Goal: Information Seeking & Learning: Learn about a topic

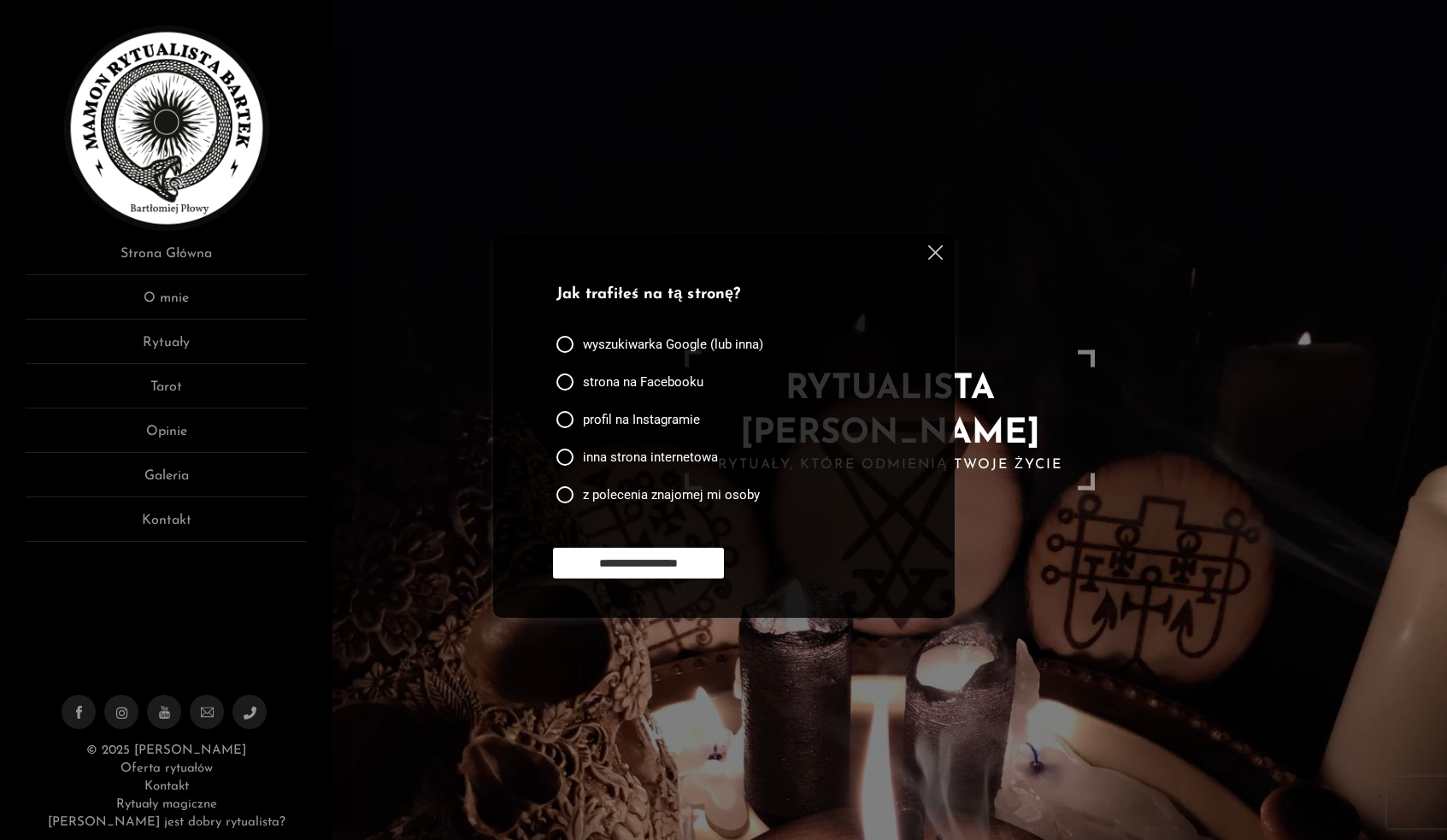
click at [937, 249] on img at bounding box center [935, 252] width 15 height 15
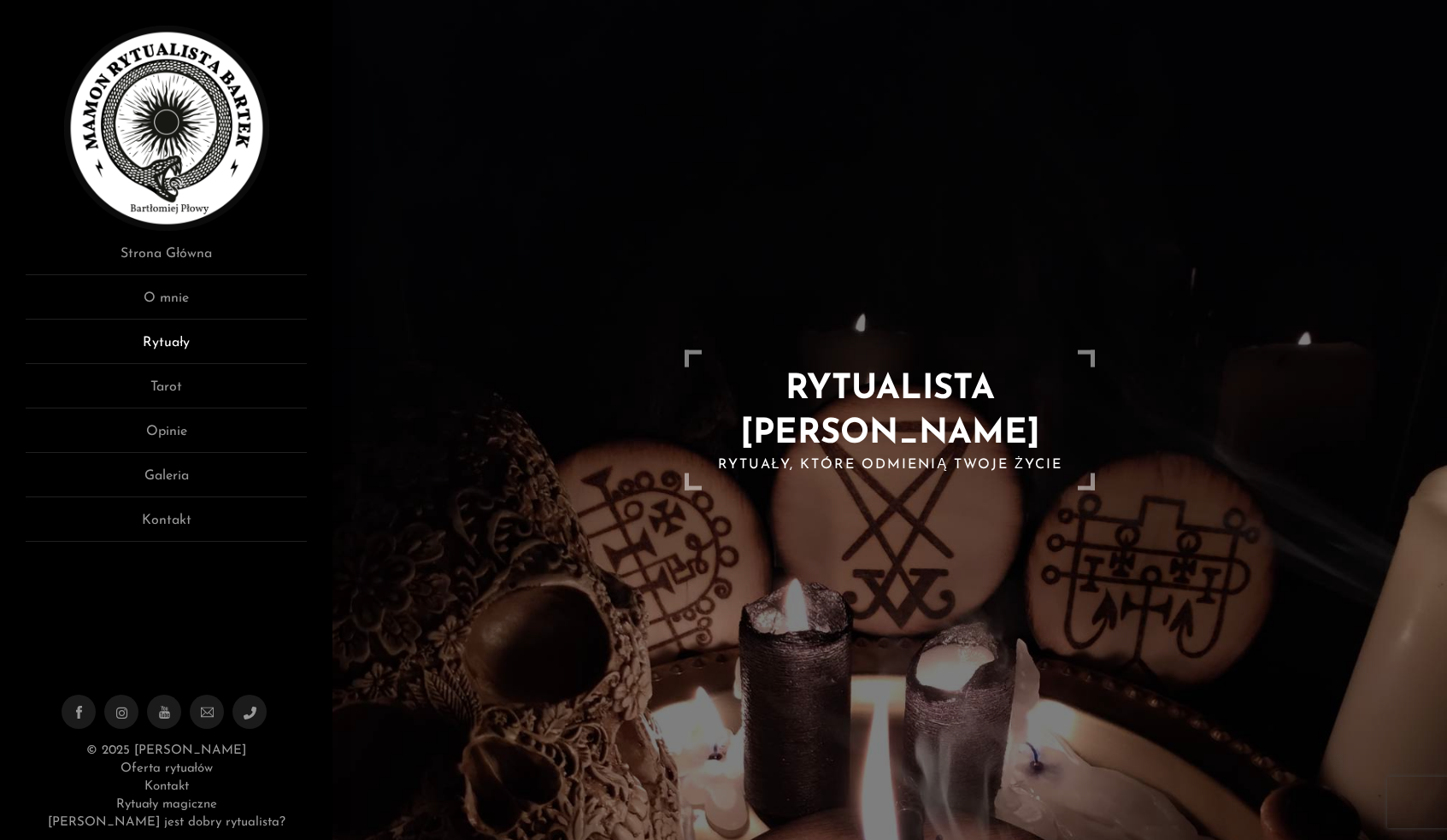
click at [179, 341] on link "Rytuały" at bounding box center [166, 348] width 282 height 32
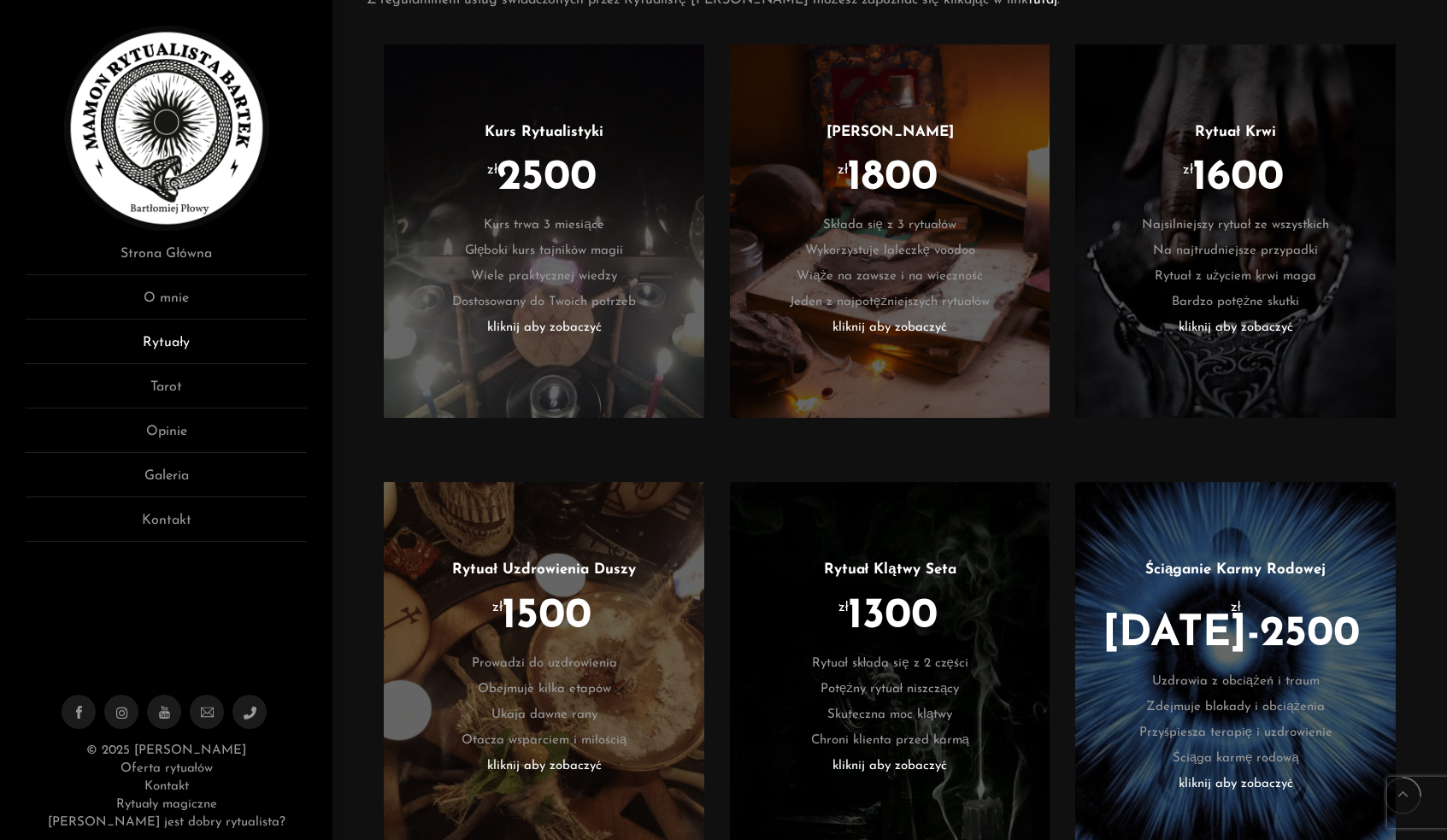
scroll to position [1052, 0]
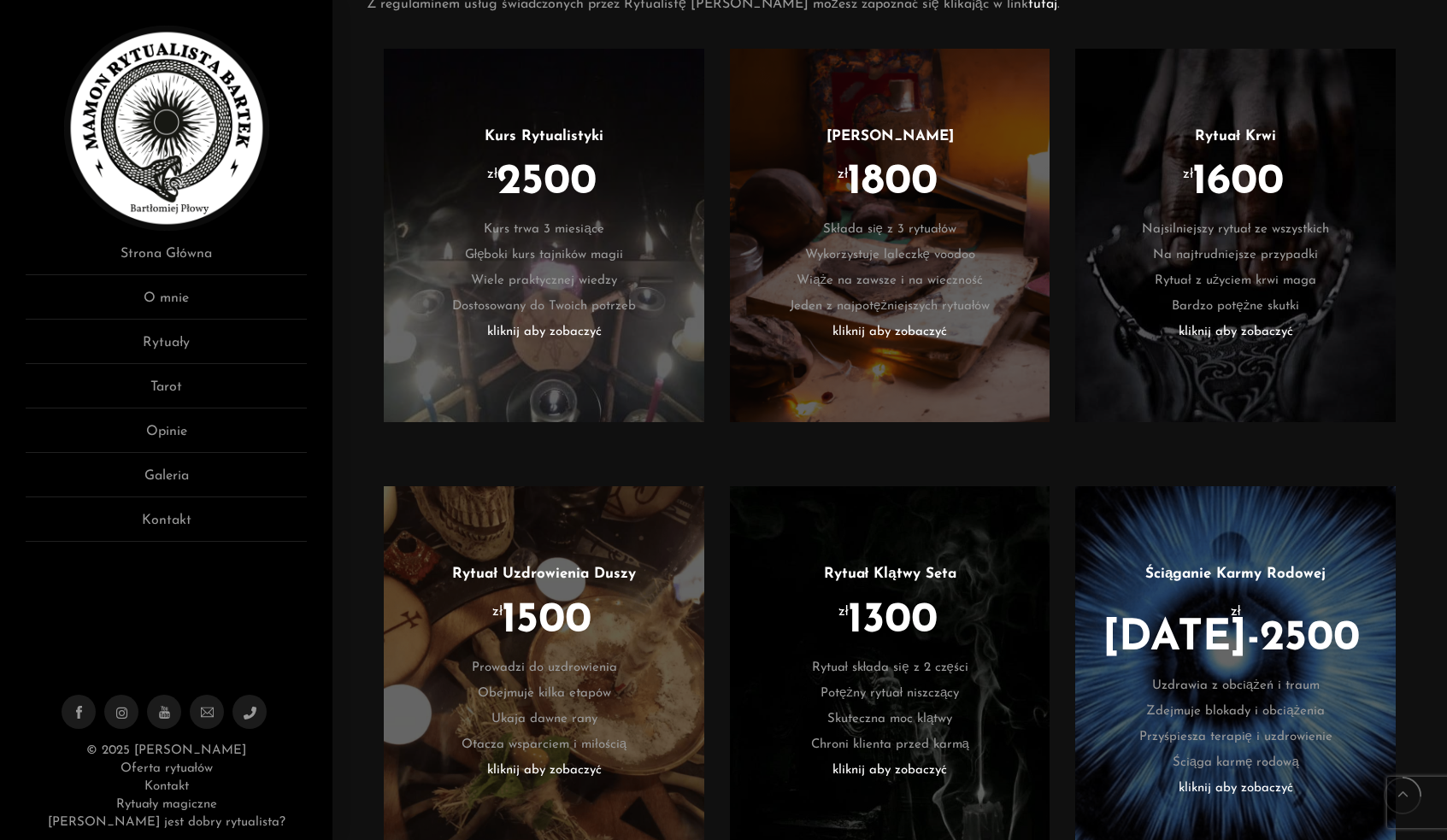
click at [923, 336] on li "kliknij aby zobaczyć" at bounding box center [890, 332] width 269 height 25
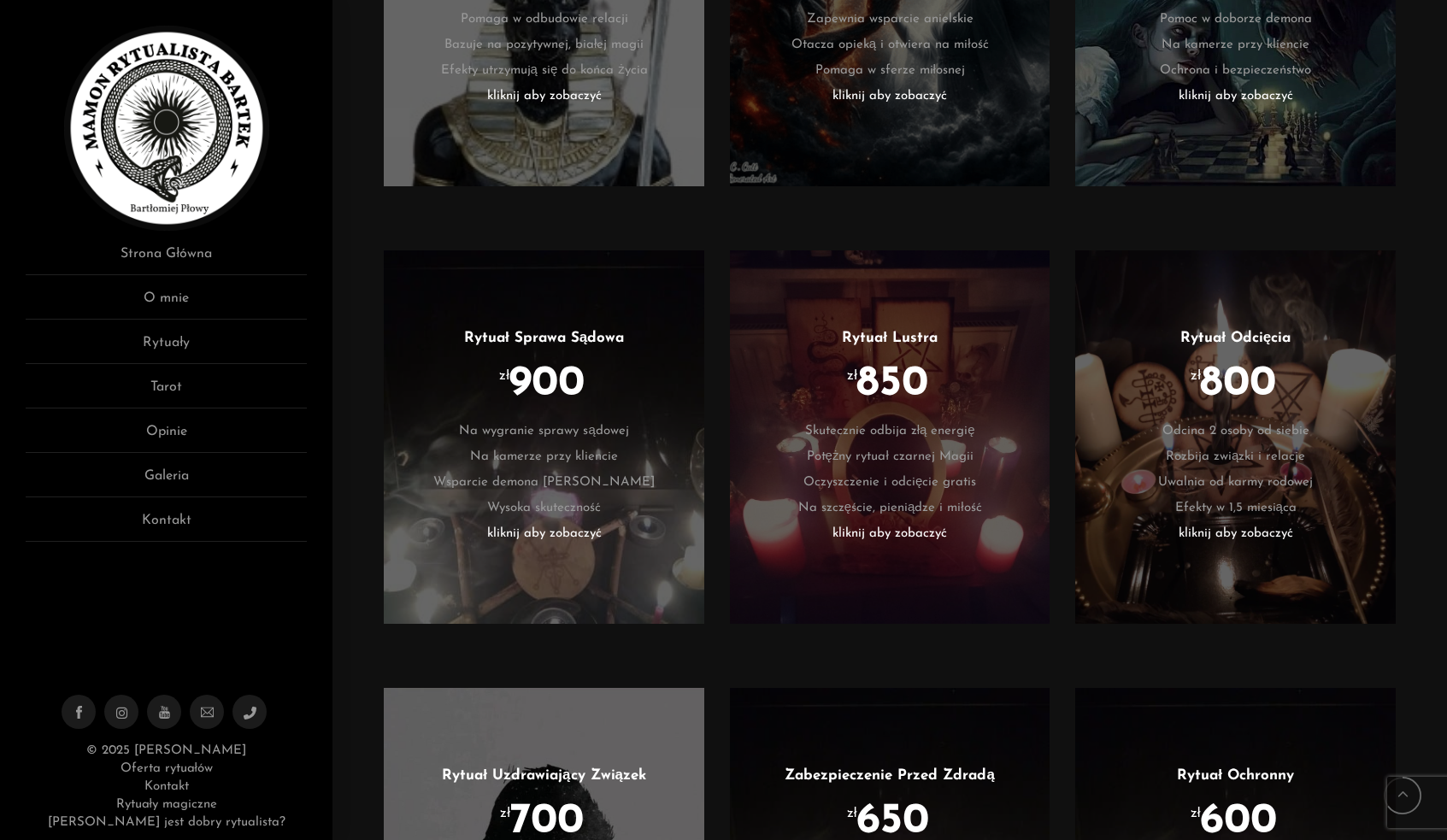
scroll to position [2641, 0]
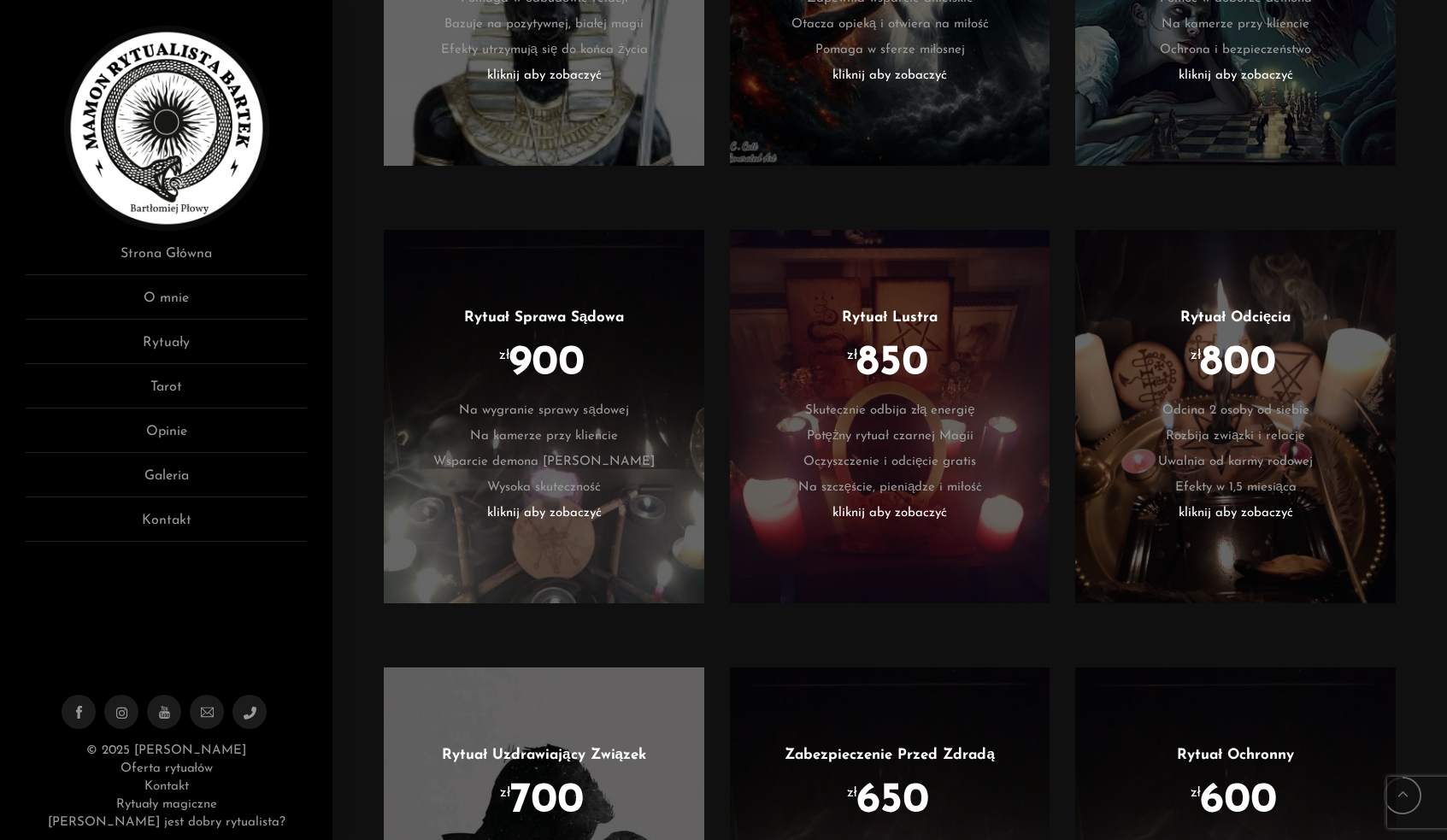
click at [977, 331] on ul "Rytuał Lustra zł 850 Skutecznie odbija złą energię Potężny rytuał czarnej Magii…" at bounding box center [890, 417] width 269 height 219
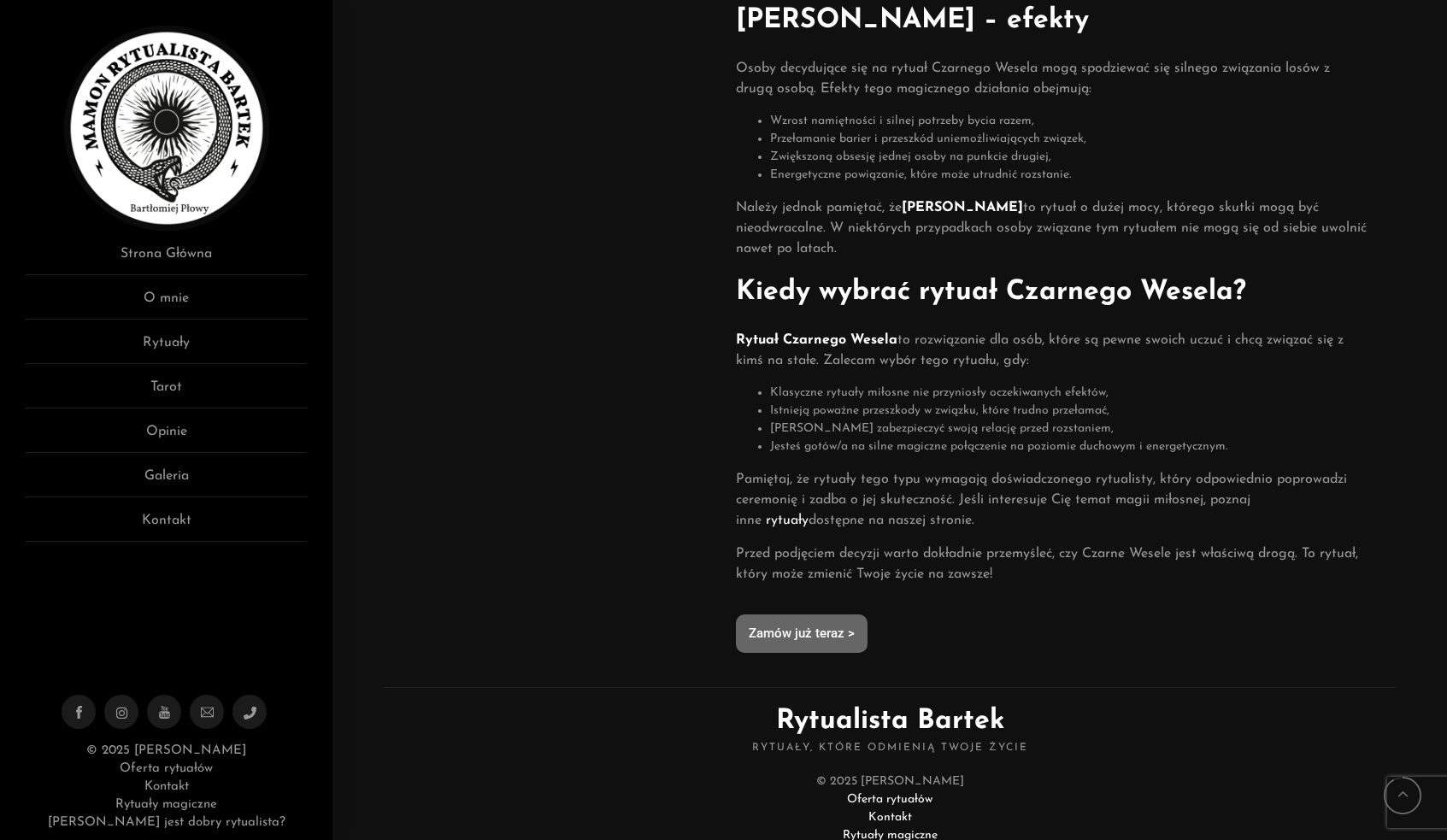
scroll to position [759, 0]
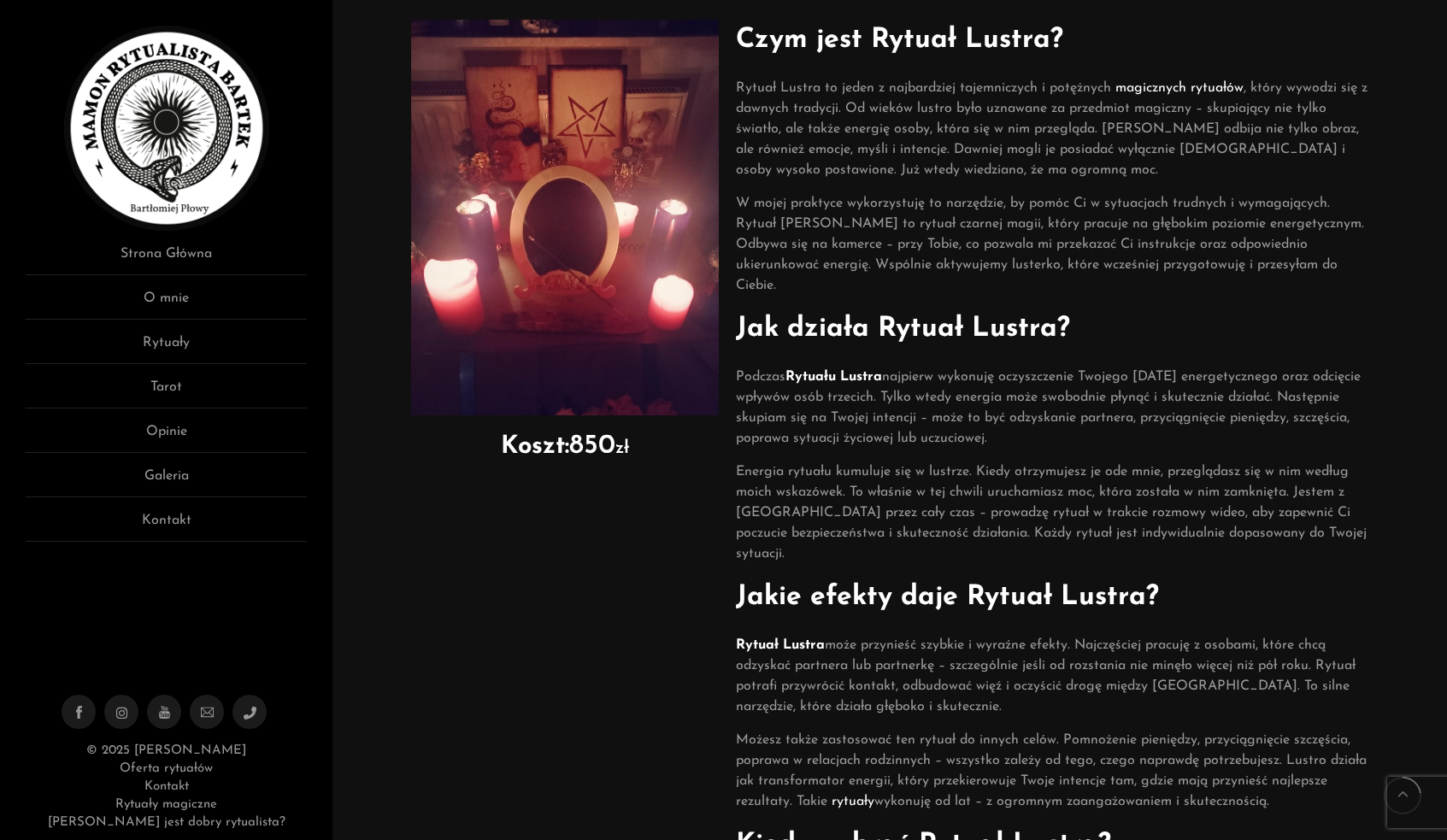
scroll to position [166, 0]
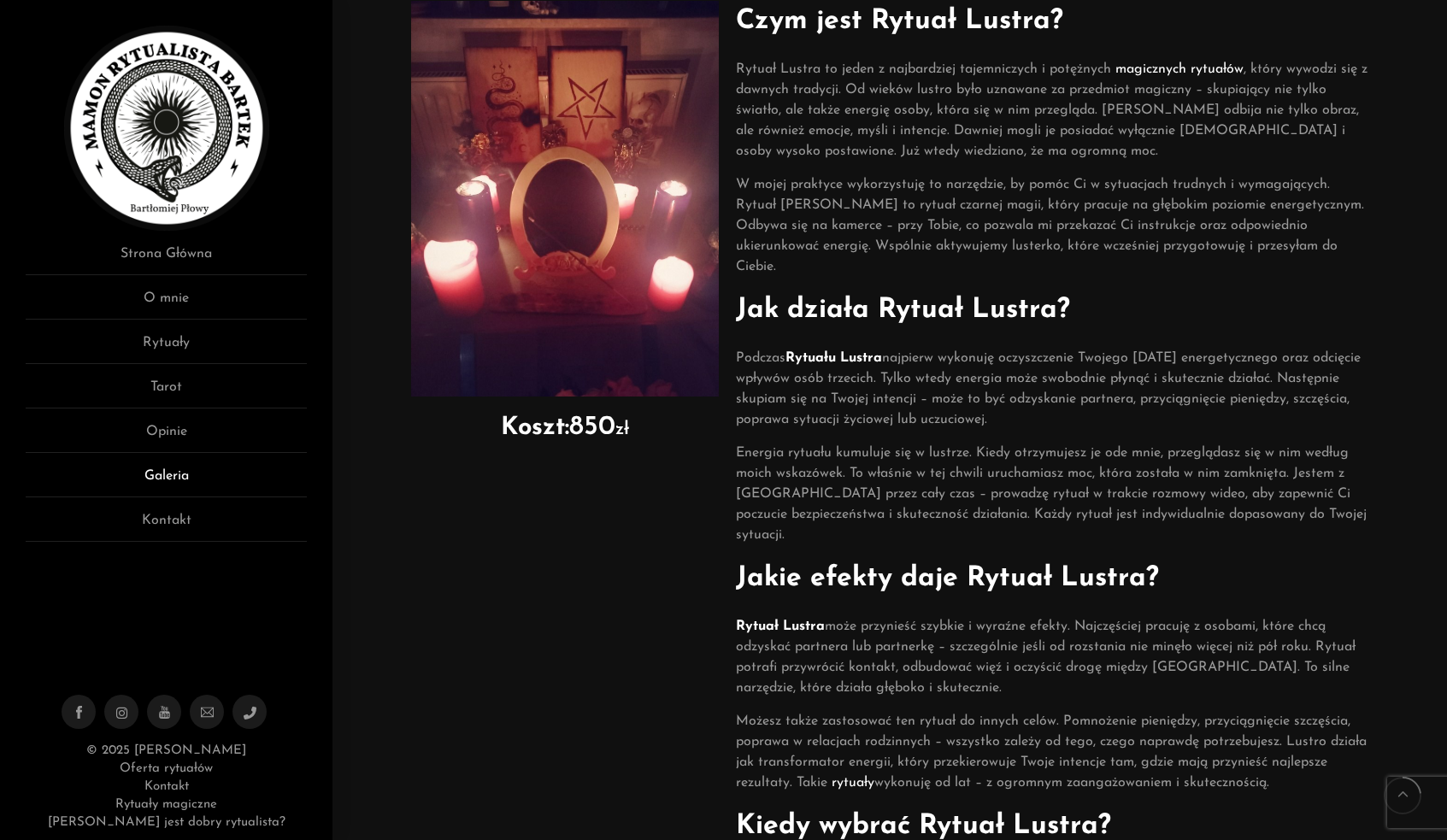
click at [164, 476] on link "Galeria" at bounding box center [166, 482] width 282 height 32
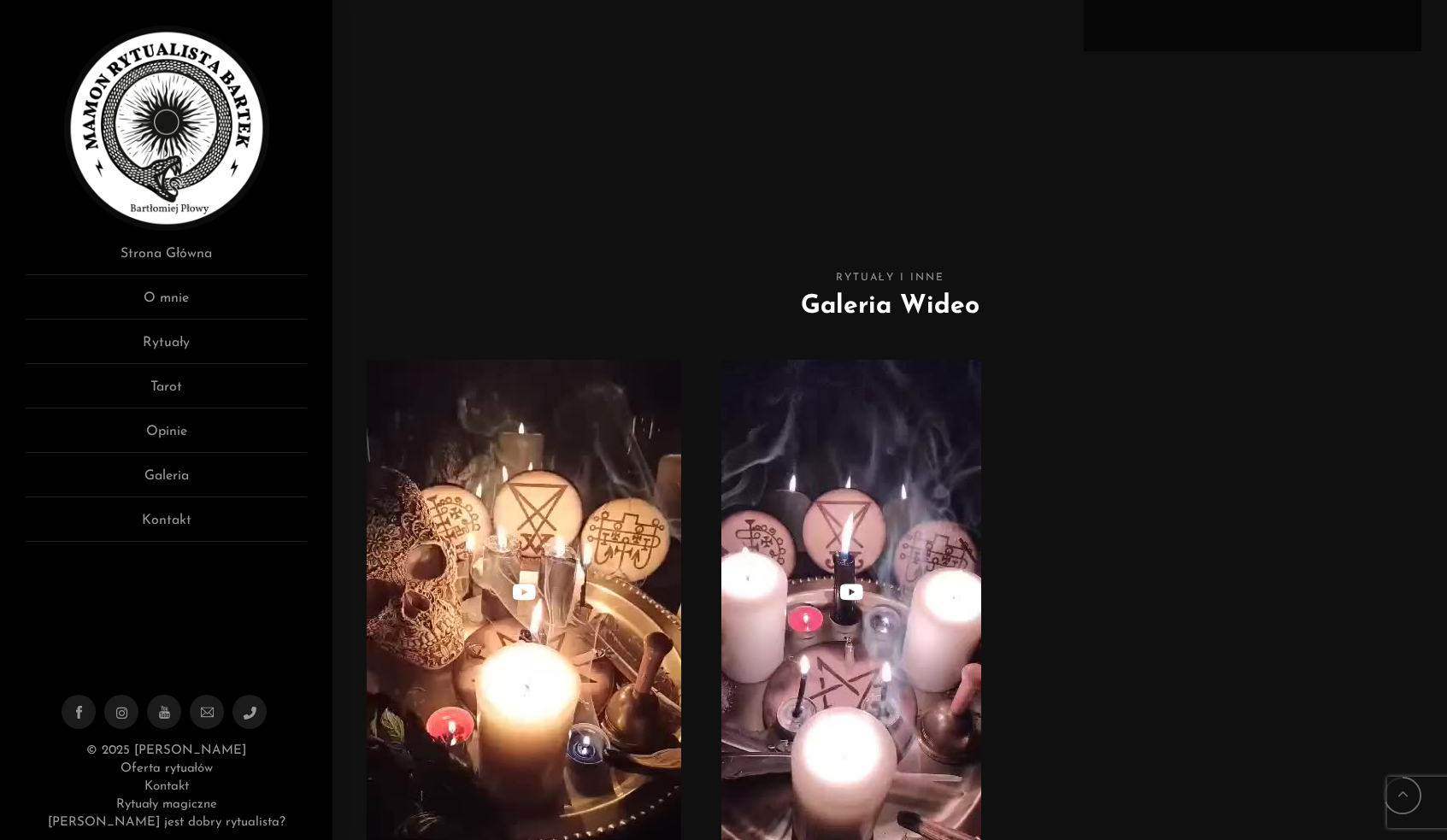
scroll to position [4926, 0]
